Goal: Task Accomplishment & Management: Manage account settings

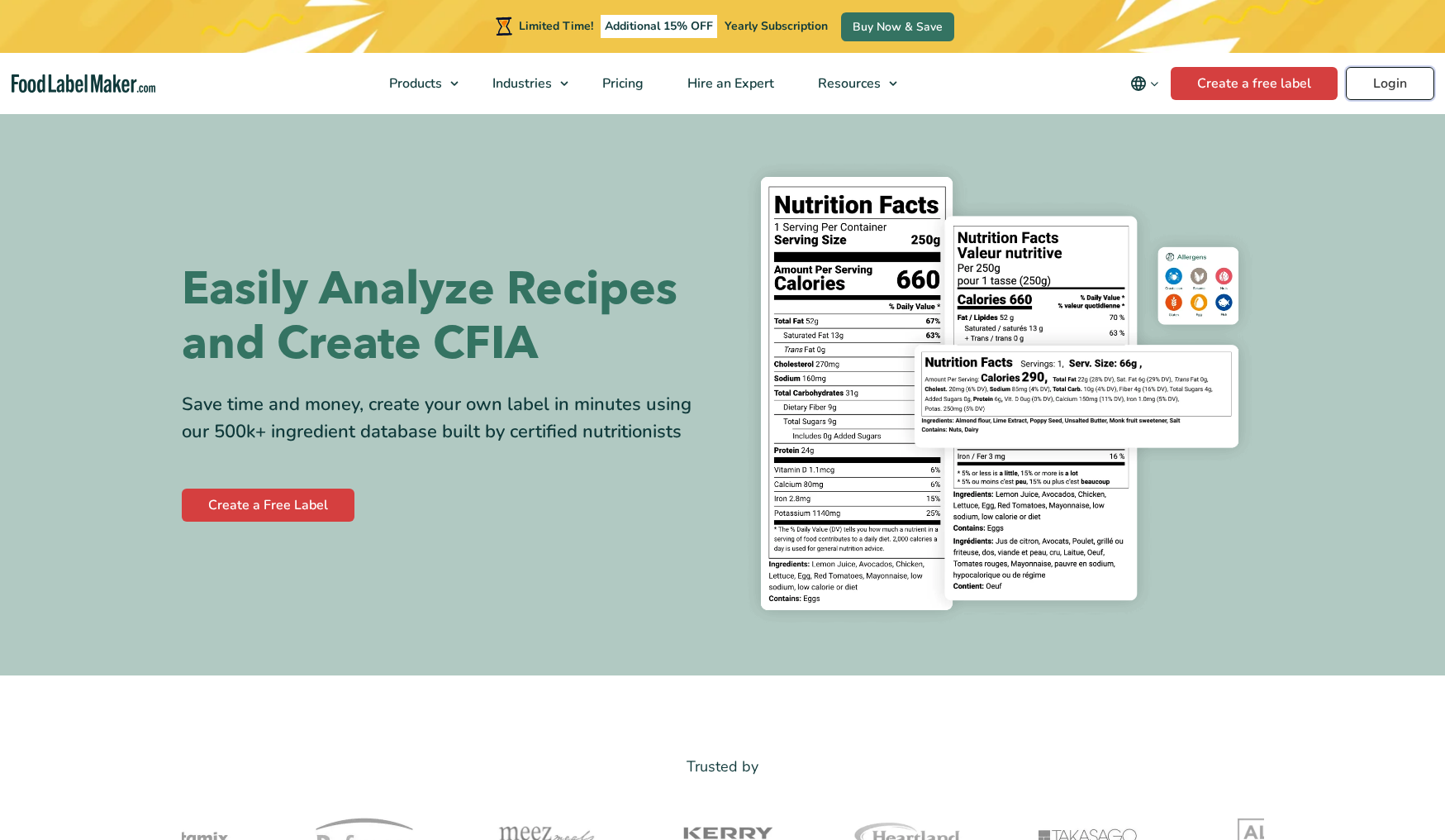
click at [1364, 77] on link "Login" at bounding box center [1390, 82] width 88 height 33
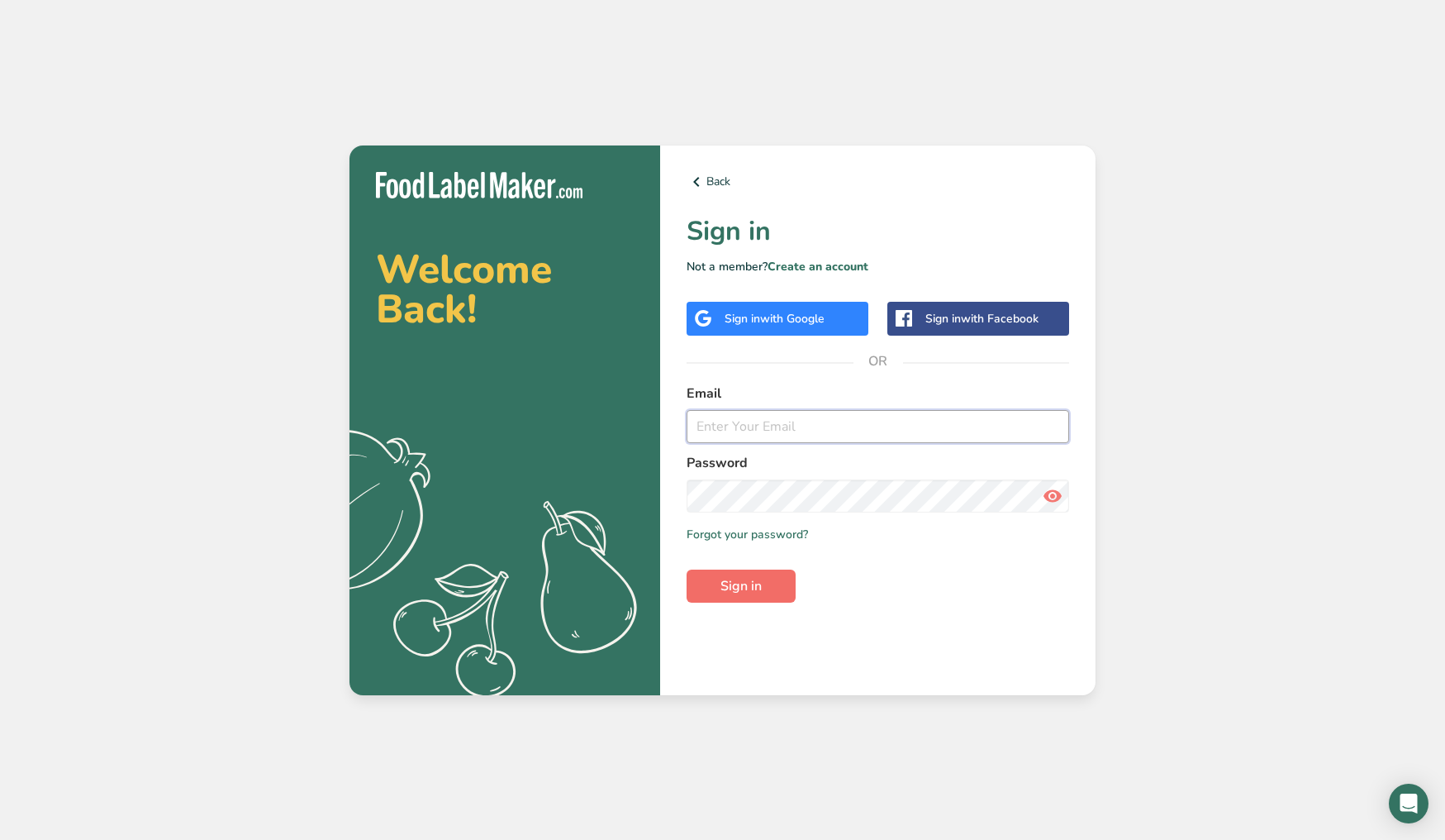
type input "[EMAIL_ADDRESS][DOMAIN_NAME]"
click at [762, 592] on button "Sign in" at bounding box center [741, 585] width 109 height 33
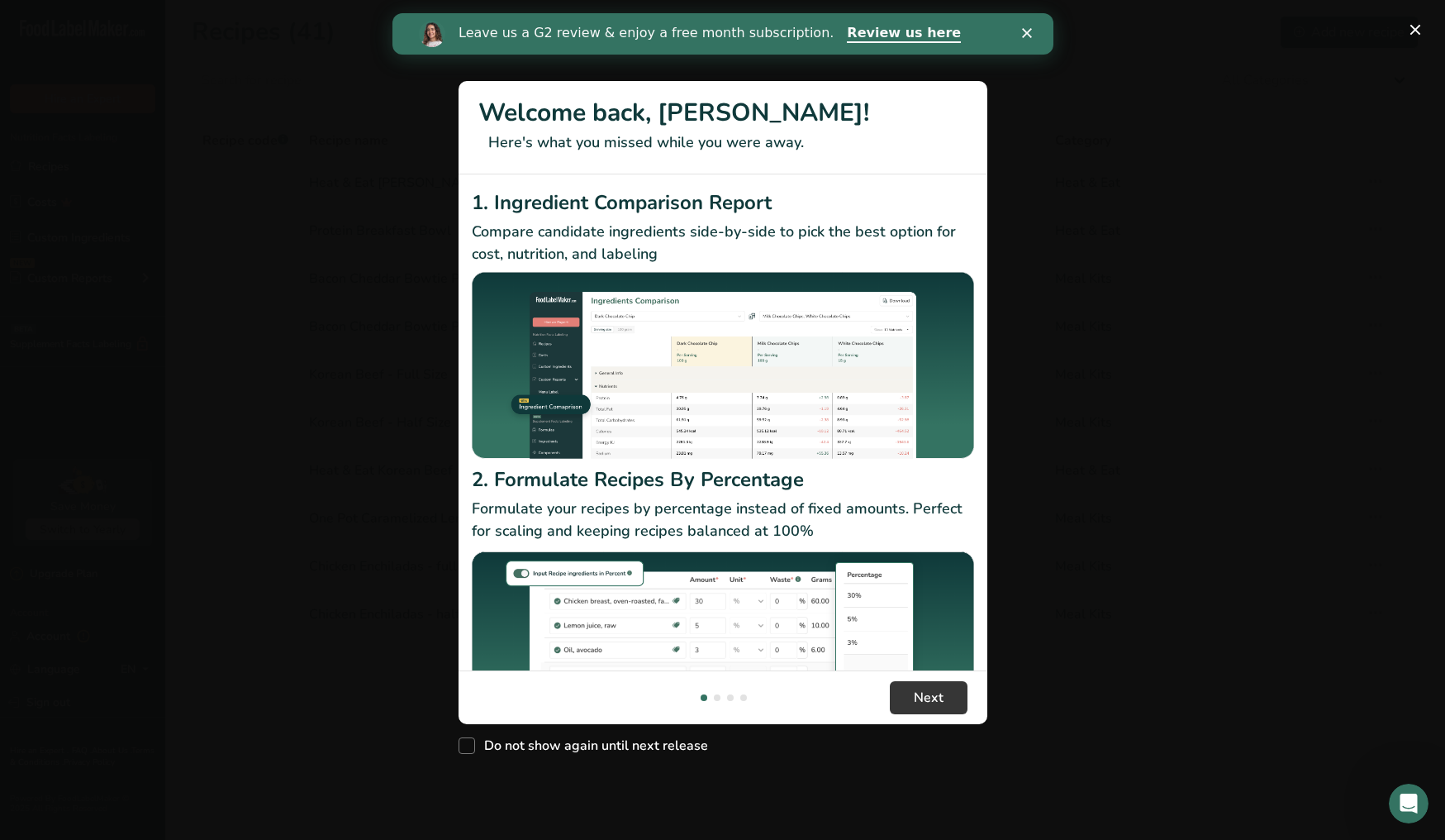
click at [1138, 495] on div "New Features" at bounding box center [722, 420] width 1445 height 840
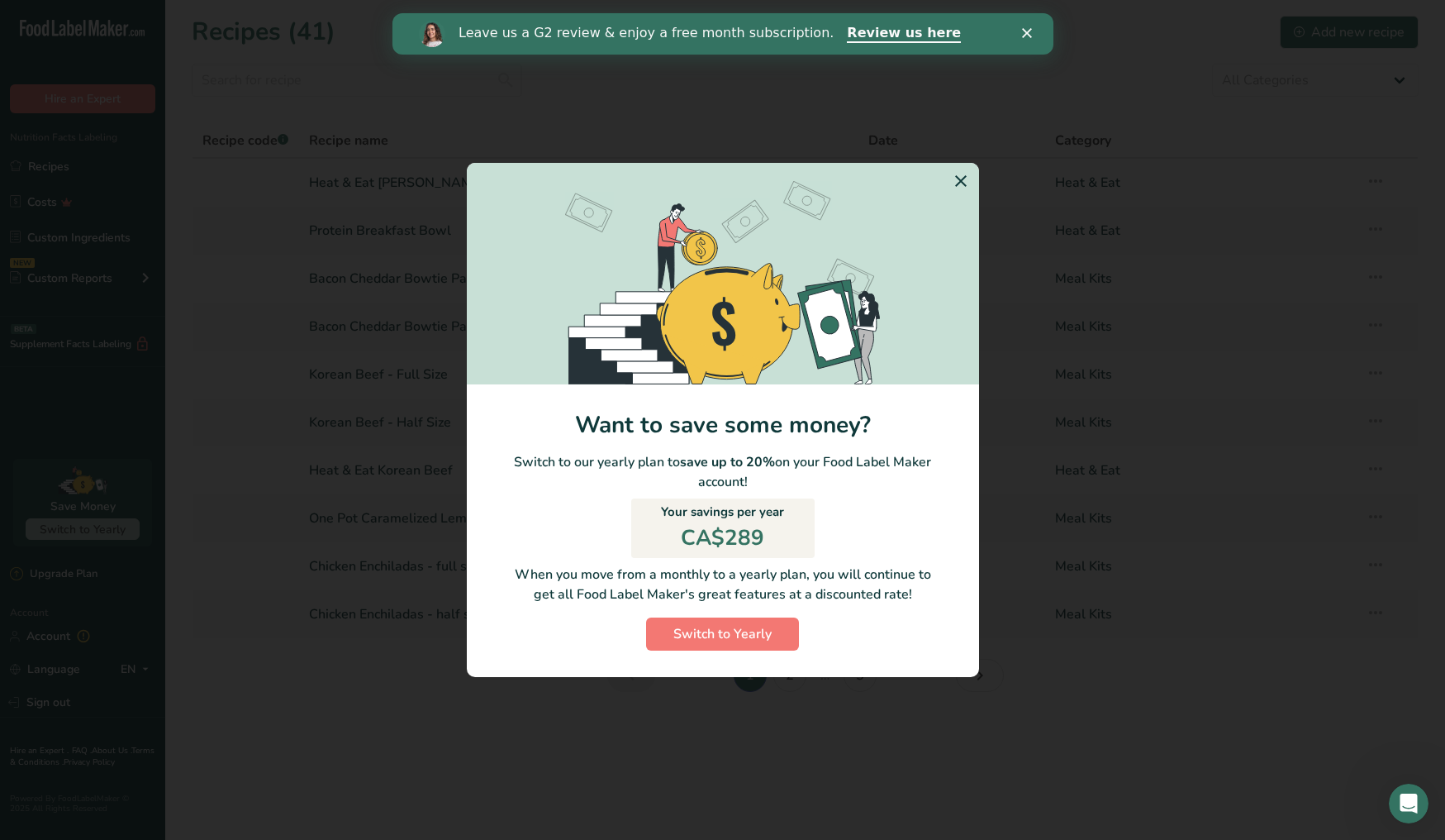
click at [965, 184] on icon "Switch to Yearly Modal" at bounding box center [961, 181] width 20 height 30
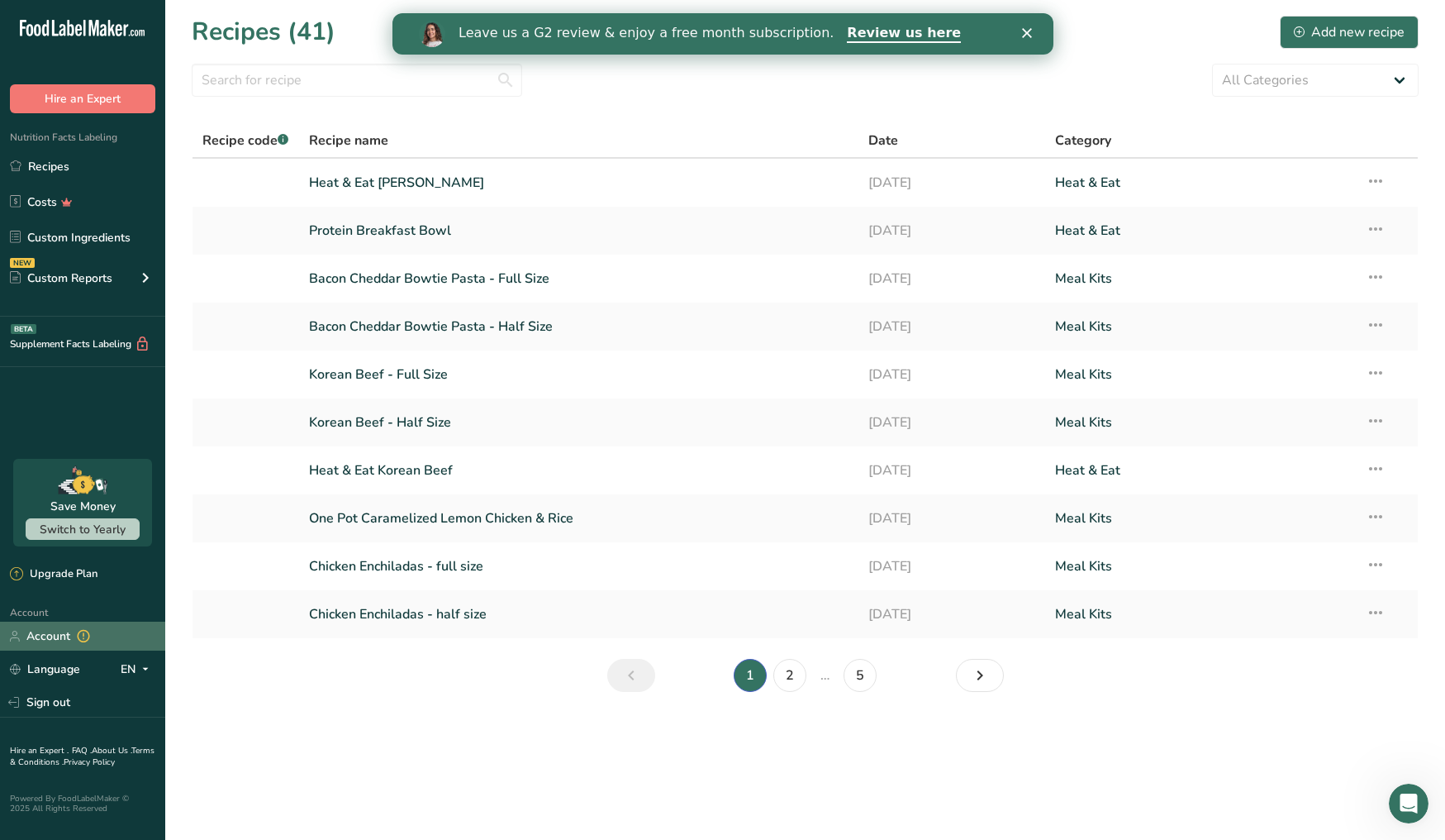
click at [67, 643] on link "Account" at bounding box center [82, 636] width 165 height 29
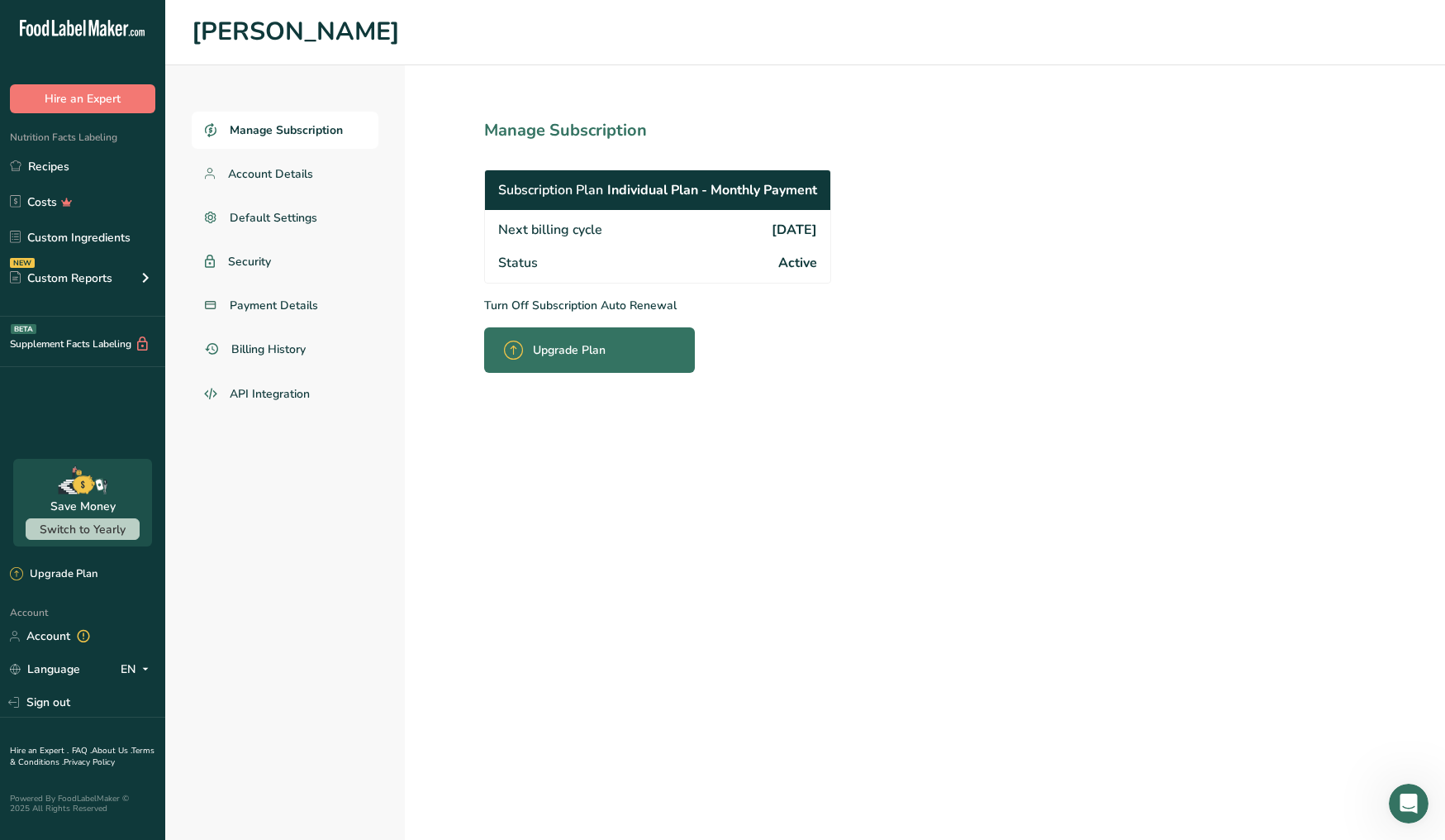
click at [602, 304] on p "Turn Off Subscription Auto Renewal" at bounding box center [694, 305] width 420 height 18
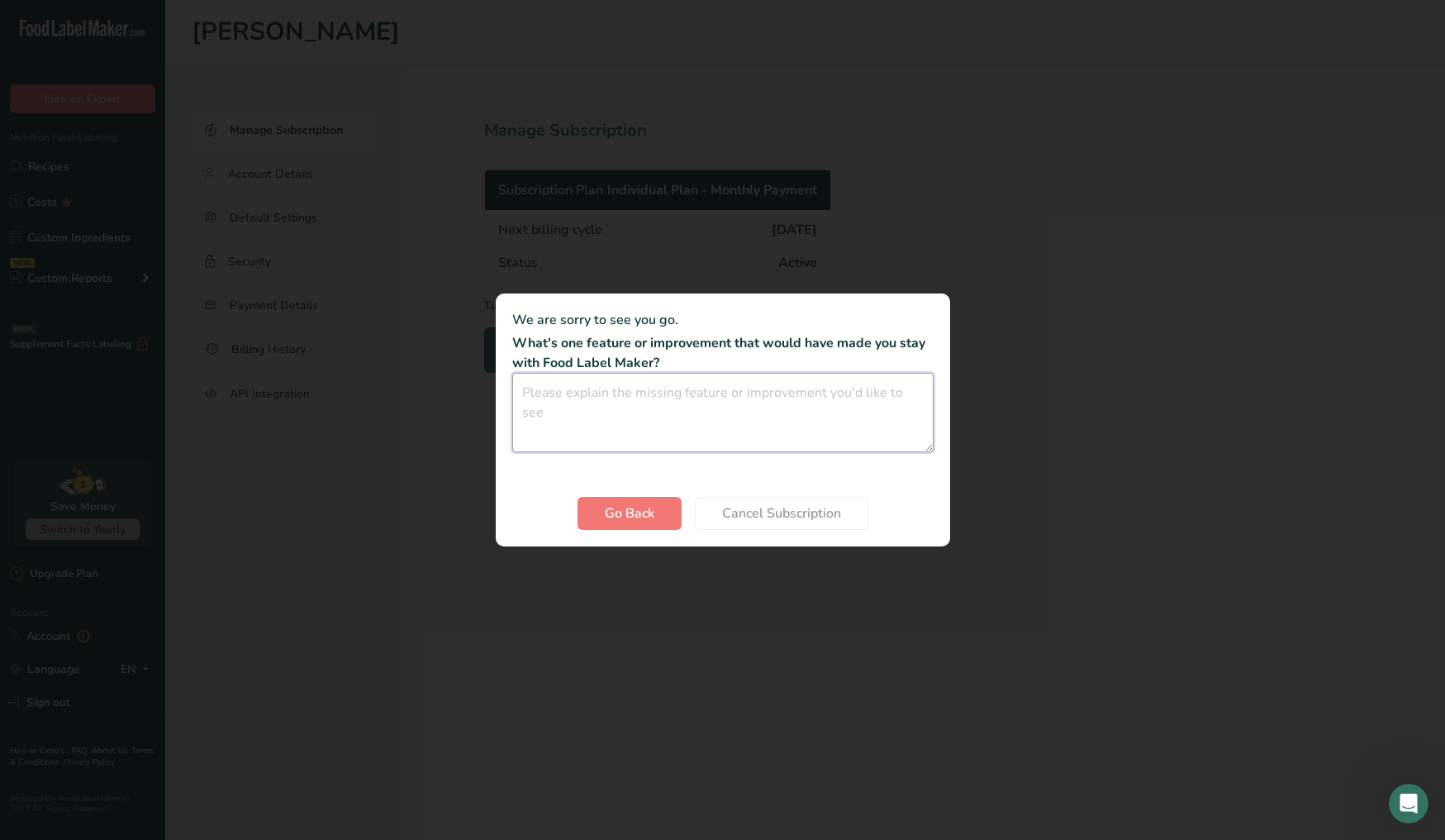
click at [669, 405] on textarea "Cancel subscription modal" at bounding box center [723, 412] width 421 height 80
type textarea "Just don't need it right now! Will be back."
click at [810, 509] on span "Cancel Subscription" at bounding box center [781, 512] width 119 height 20
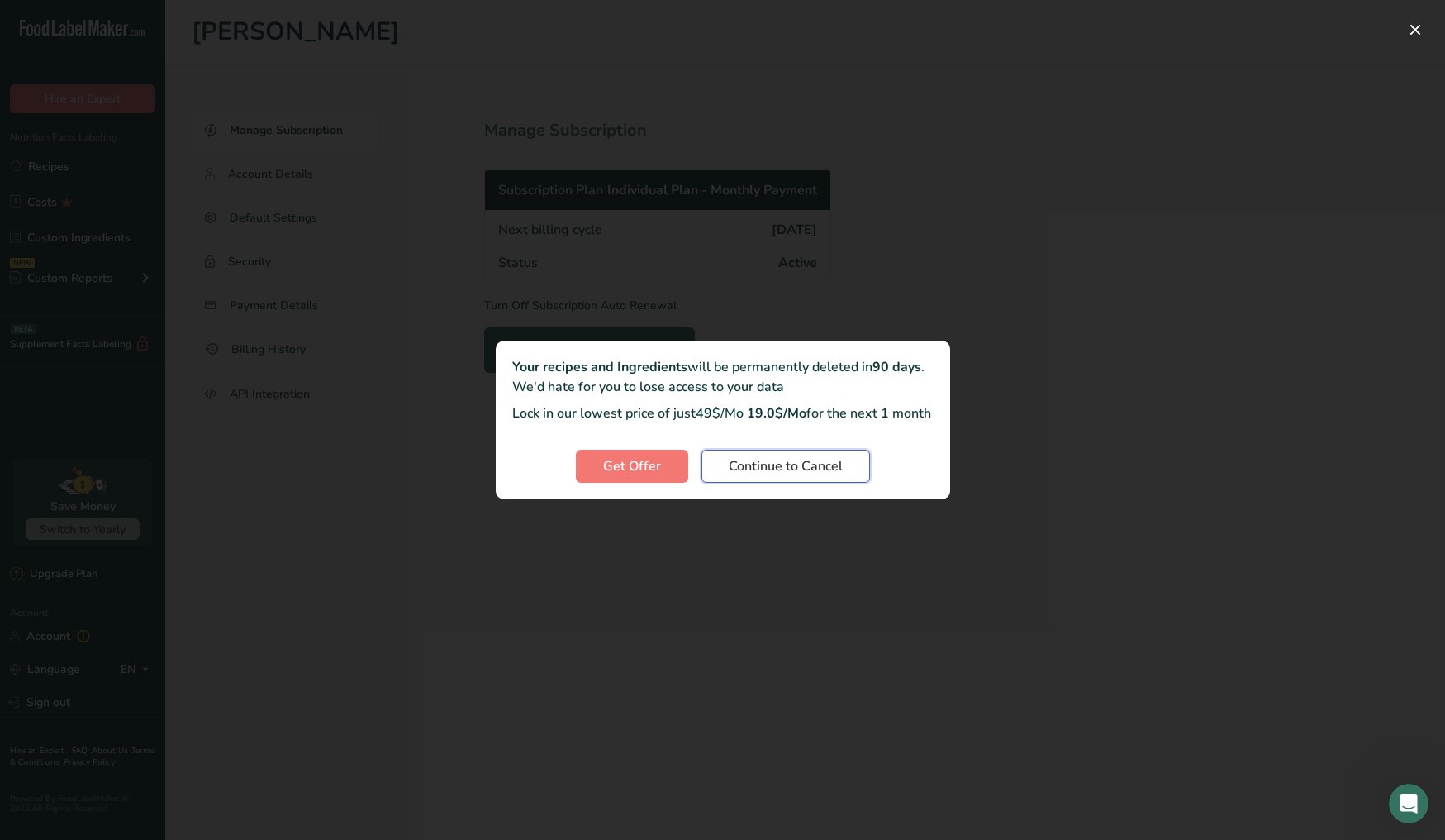
click at [812, 475] on span "Continue to Cancel" at bounding box center [786, 465] width 114 height 20
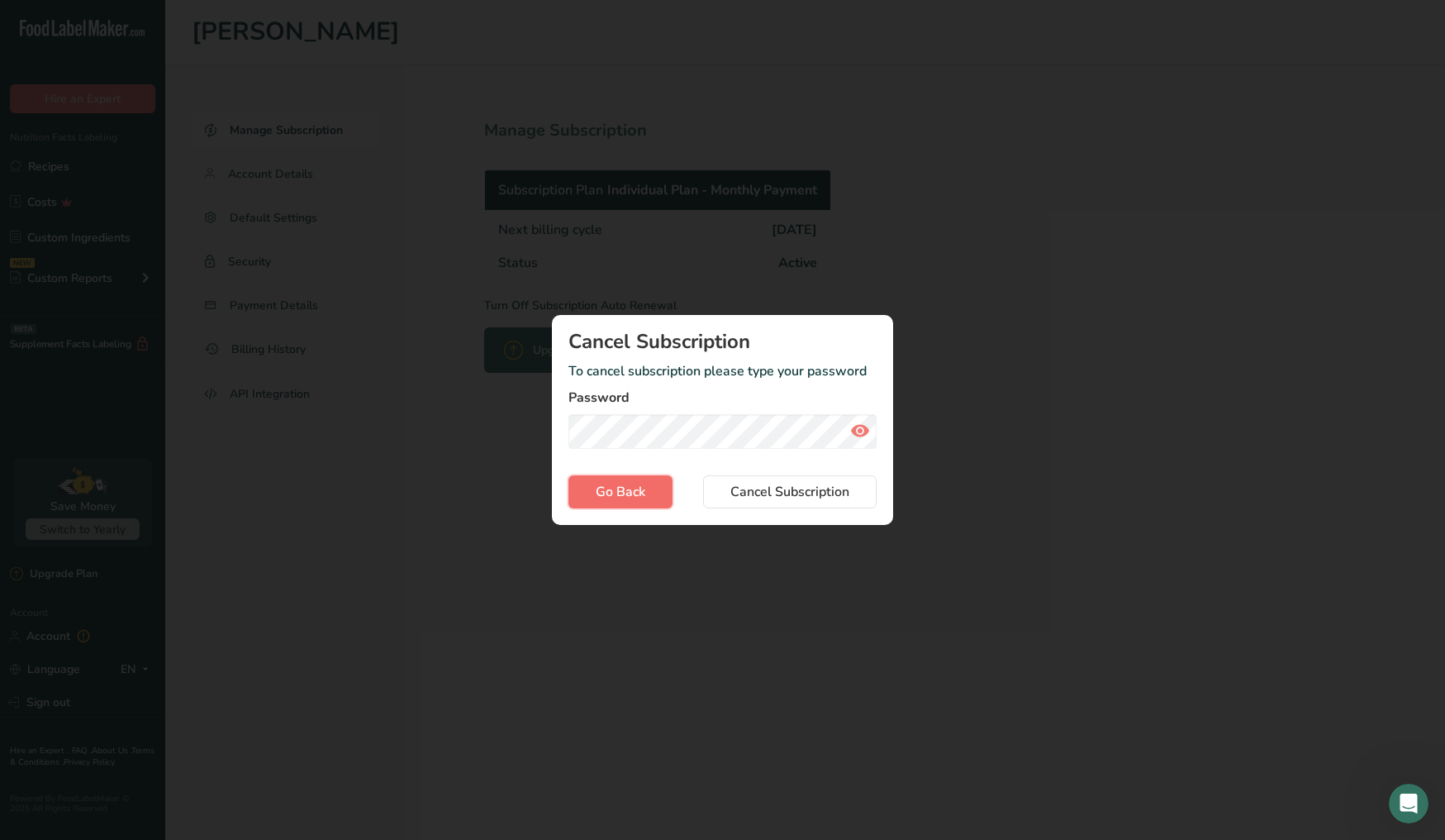
click at [621, 489] on span "Go Back" at bounding box center [620, 491] width 50 height 20
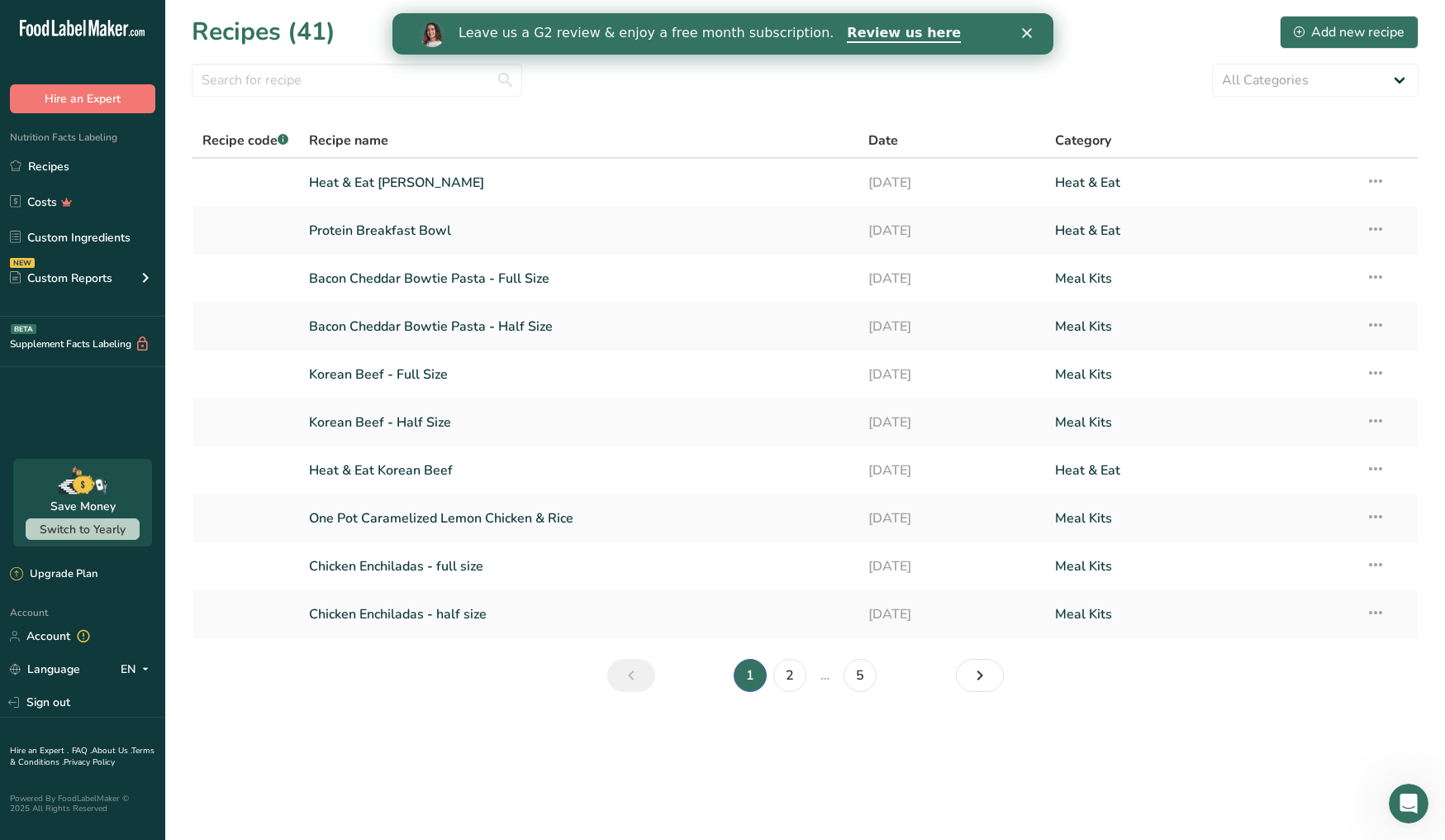
click at [86, 485] on icon at bounding box center [83, 483] width 21 height 18
click at [66, 533] on span "Switch to Yearly" at bounding box center [82, 529] width 86 height 16
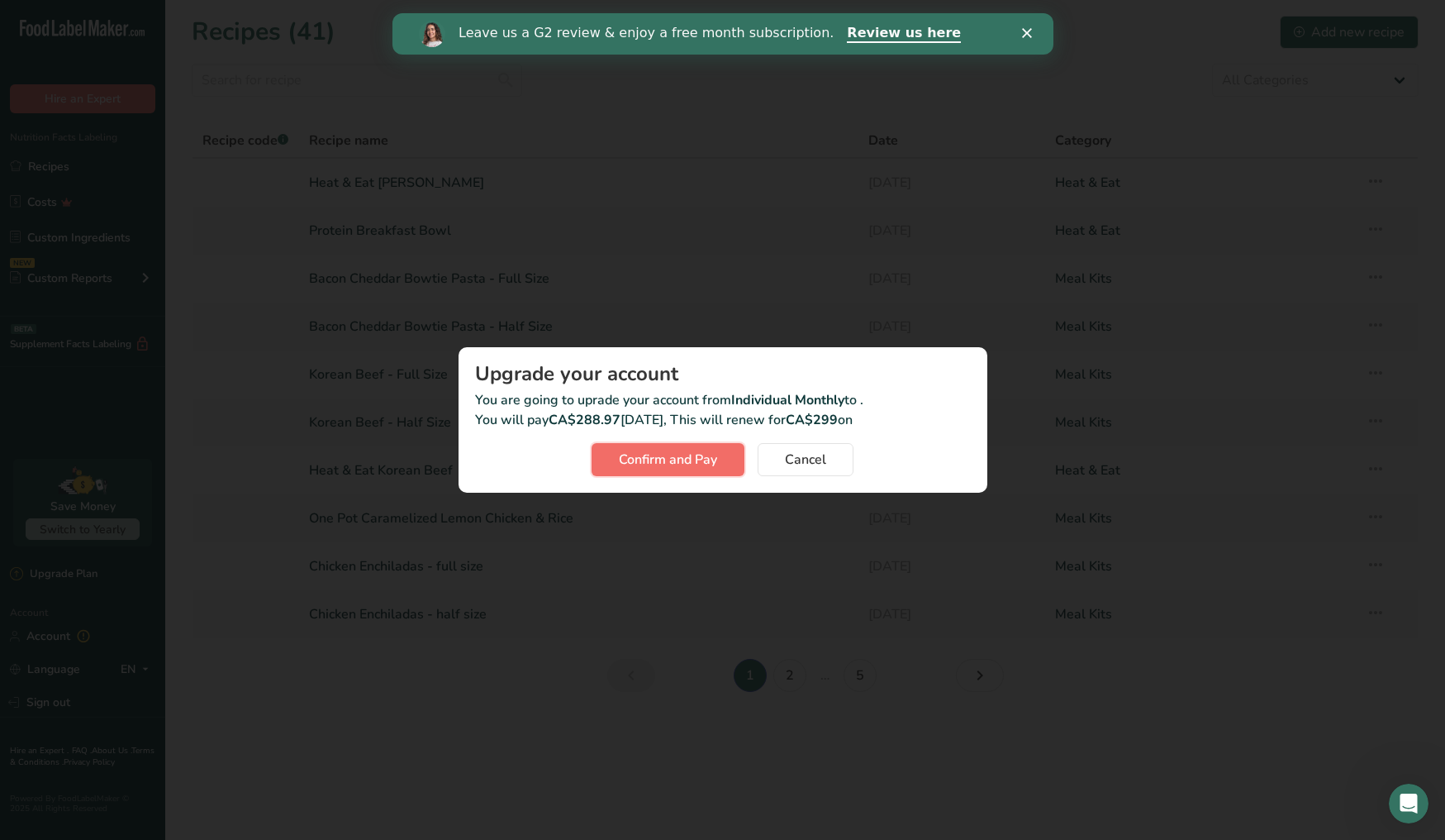
click at [682, 458] on span "Confirm and Pay" at bounding box center [668, 459] width 98 height 20
